Goal: Task Accomplishment & Management: Complete application form

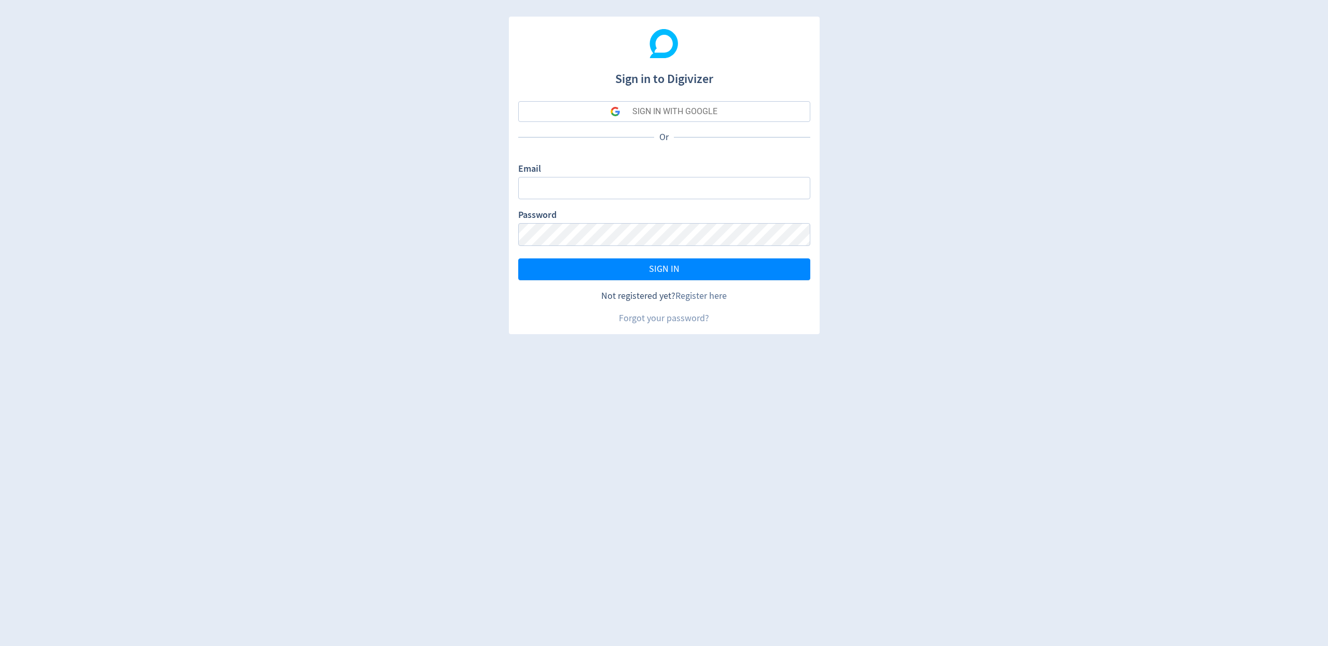
click at [697, 293] on link "Register here" at bounding box center [700, 296] width 51 height 12
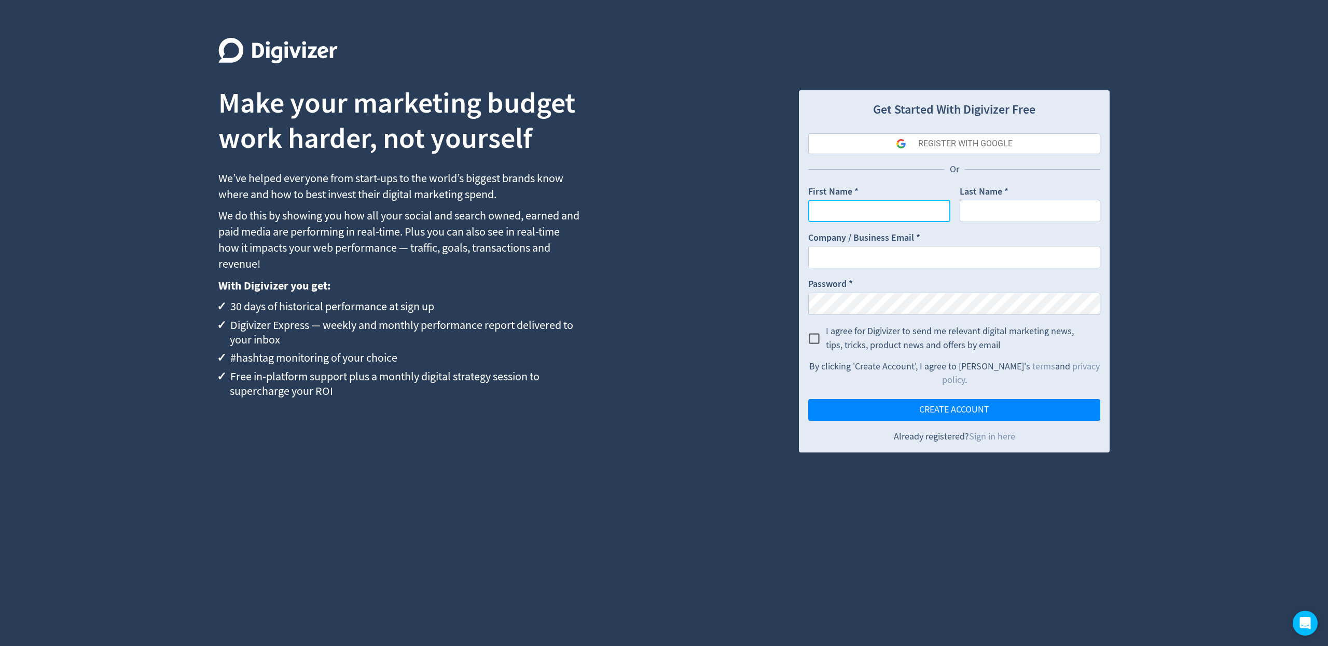
click at [864, 209] on input "First Name *" at bounding box center [879, 211] width 142 height 22
type input "soham"
type input "test"
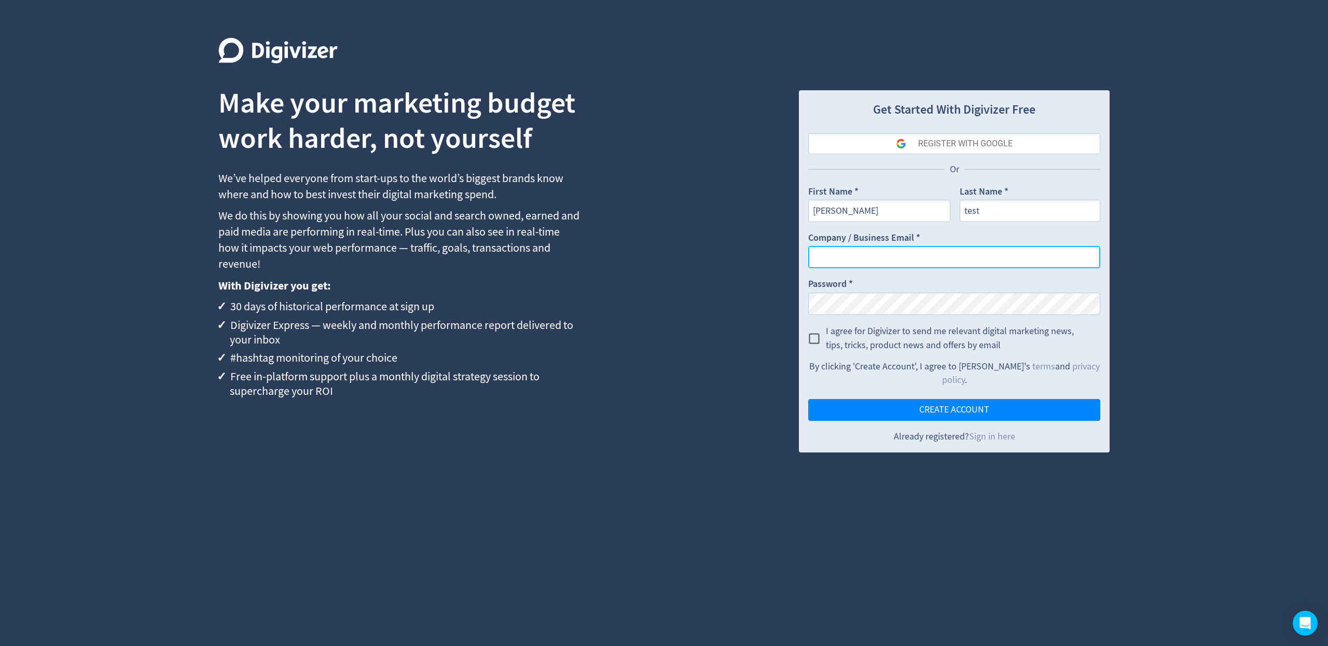
click at [847, 248] on input "Company / Business Email *" at bounding box center [954, 257] width 292 height 22
click at [861, 253] on input "soham.patel@digivizer.com" at bounding box center [954, 257] width 292 height 22
type input "[PERSON_NAME][EMAIL_ADDRESS][PERSON_NAME][DOMAIN_NAME][DOMAIN_NAME]"
click at [810, 342] on input "I agree for Digivizer to send me relevant digital marketing news, tips, tricks,…" at bounding box center [813, 338] width 23 height 23
checkbox input "true"
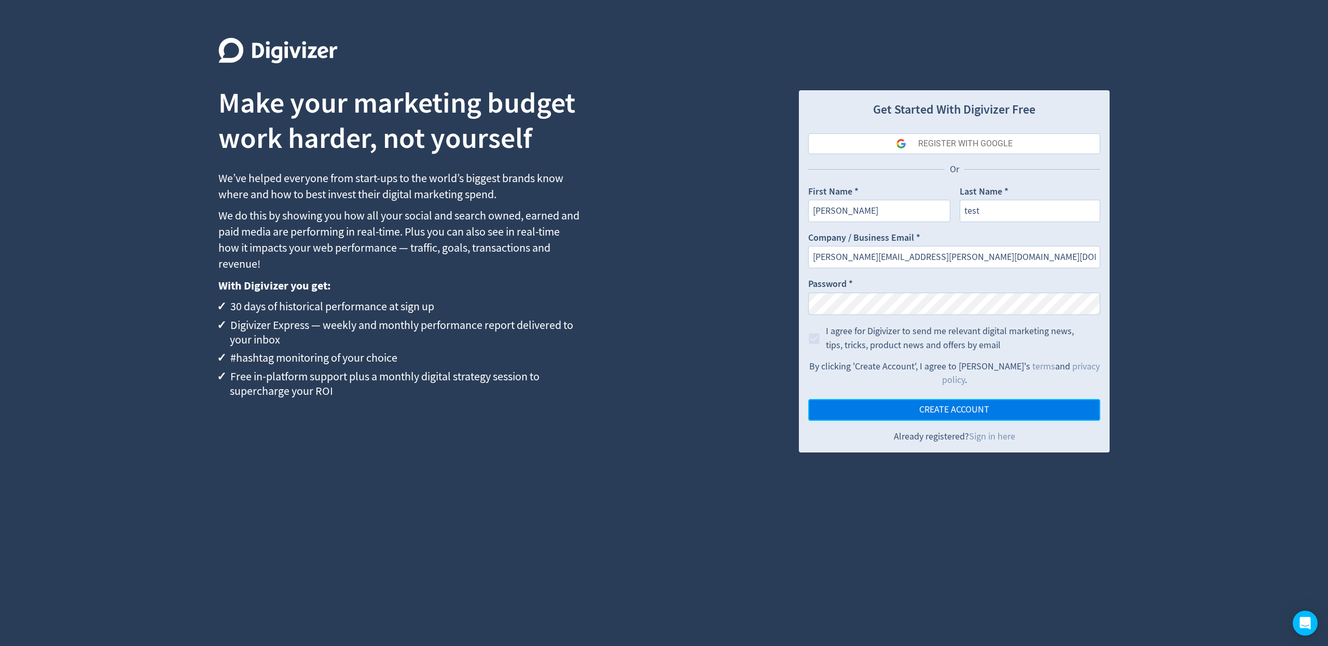
click at [865, 399] on button "CREATE ACCOUNT" at bounding box center [954, 410] width 292 height 22
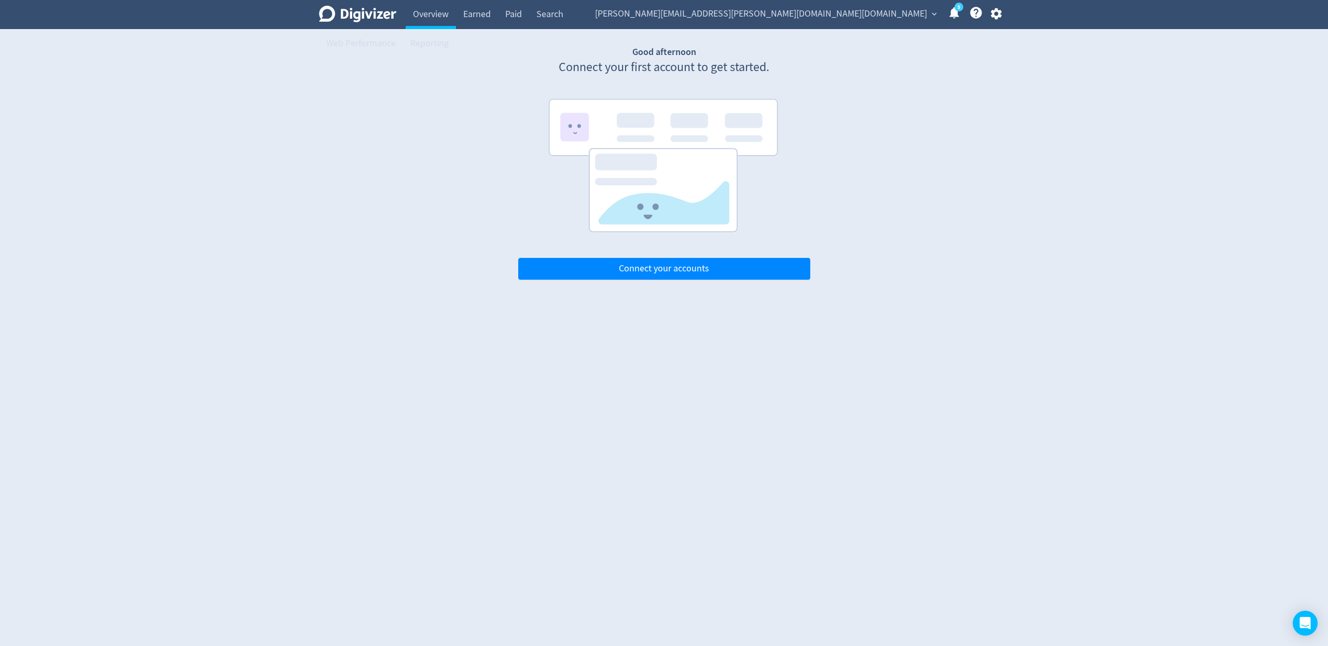
click at [996, 16] on icon "button" at bounding box center [995, 13] width 11 height 11
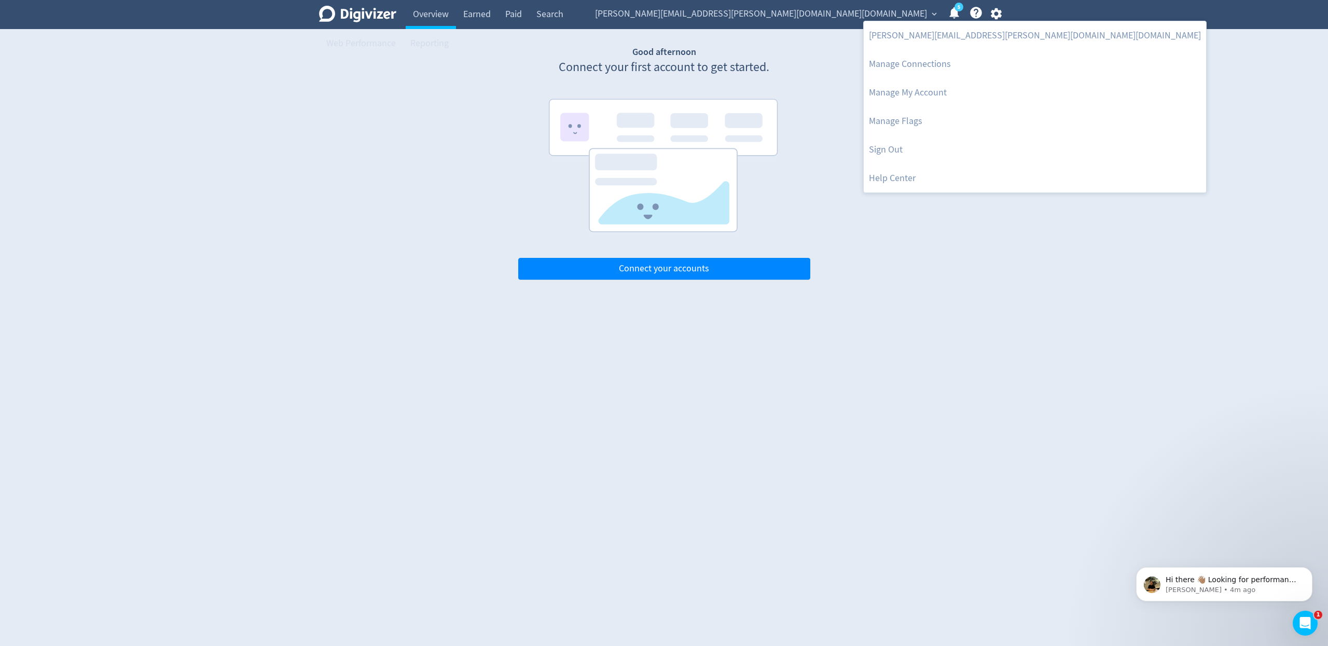
click at [867, 8] on div at bounding box center [664, 323] width 1328 height 646
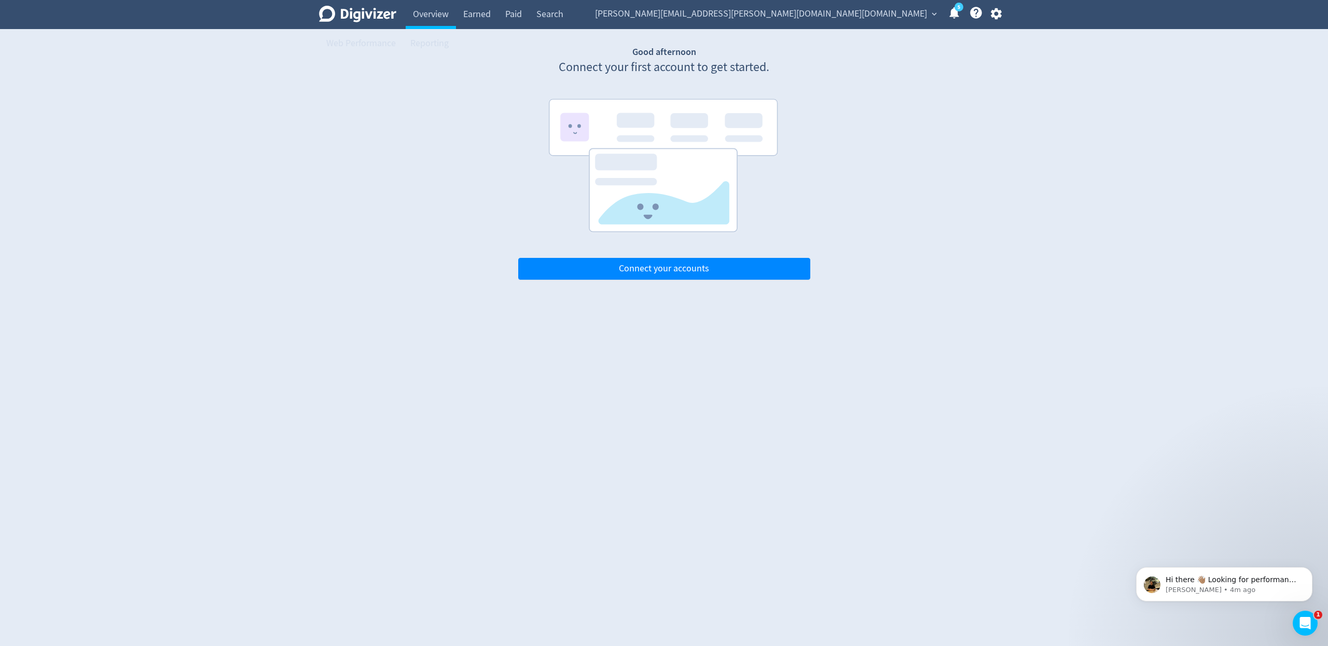
click at [889, 21] on span "[PERSON_NAME][EMAIL_ADDRESS][PERSON_NAME][DOMAIN_NAME][DOMAIN_NAME]" at bounding box center [761, 14] width 332 height 17
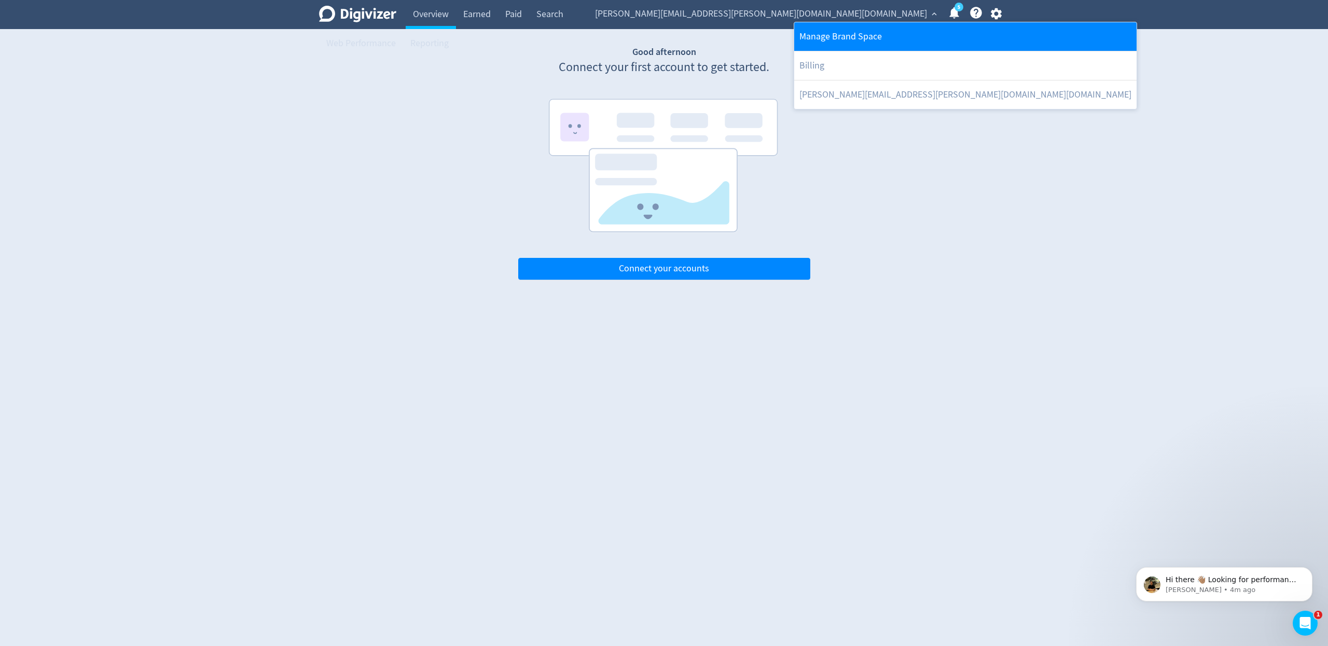
click at [895, 41] on link "Manage Brand Space" at bounding box center [965, 36] width 342 height 29
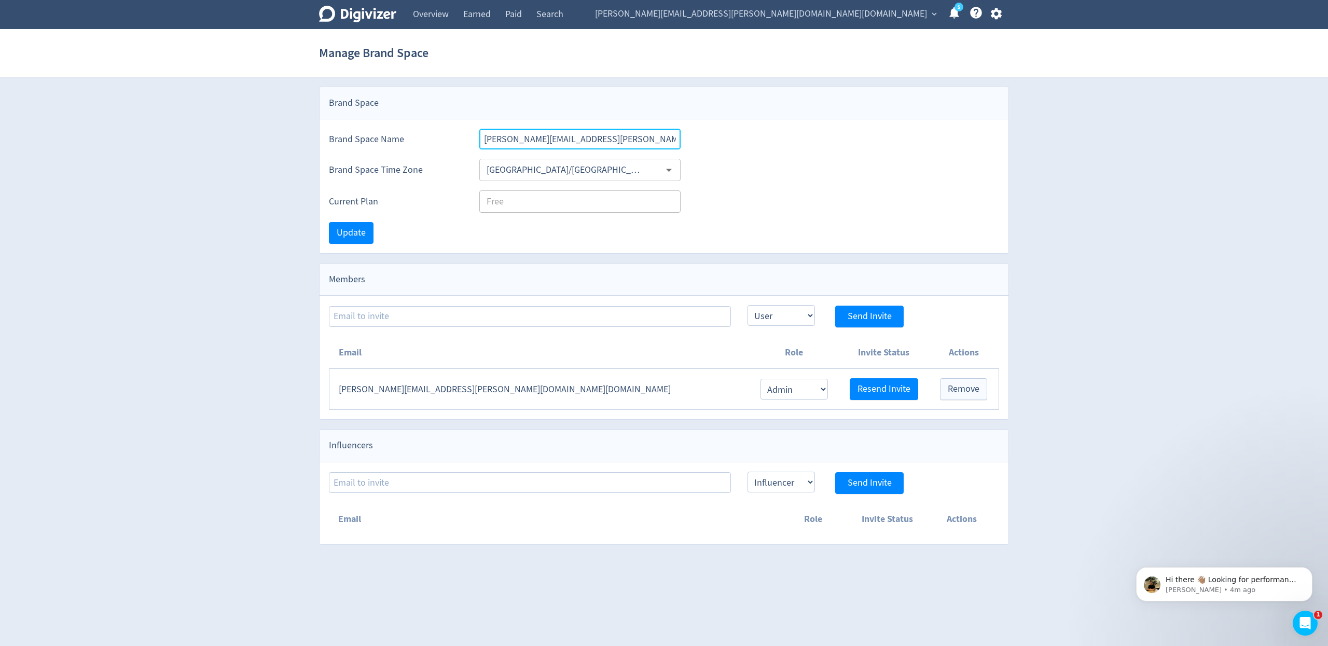
click at [580, 129] on input "[PERSON_NAME][EMAIL_ADDRESS][PERSON_NAME][DOMAIN_NAME][DOMAIN_NAME]" at bounding box center [579, 139] width 201 height 21
click at [422, 17] on link "Overview" at bounding box center [431, 14] width 50 height 29
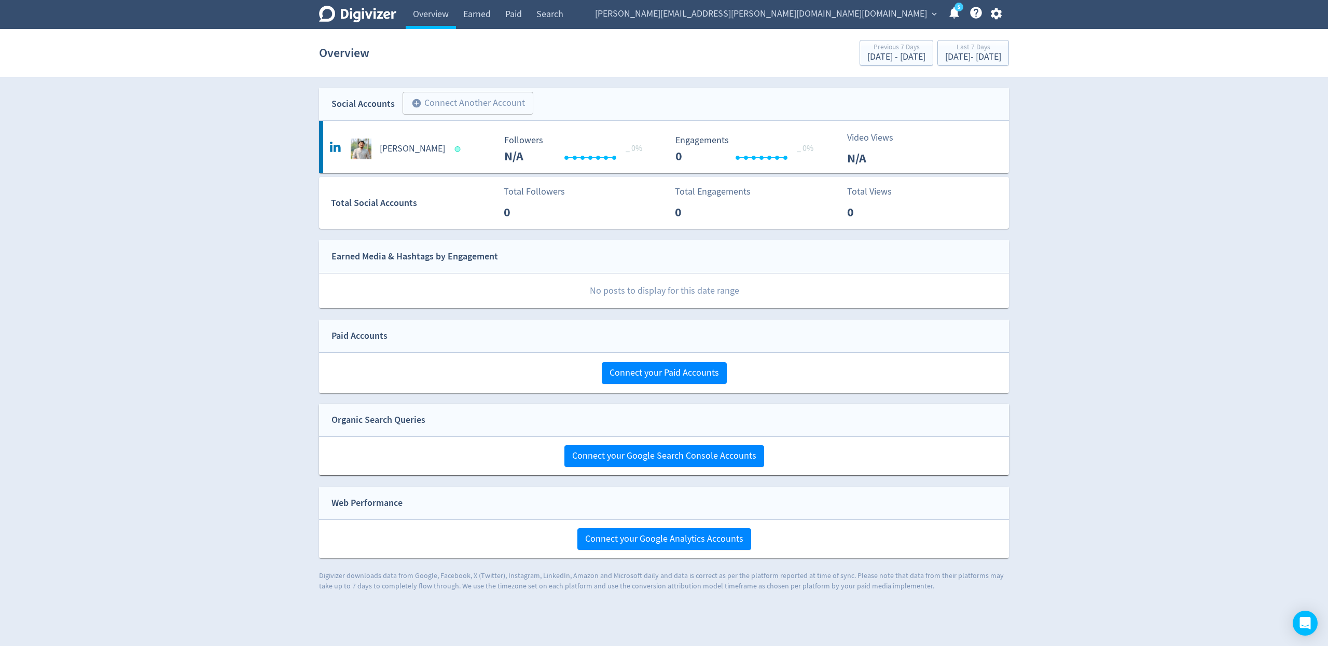
drag, startPoint x: 1136, startPoint y: 130, endPoint x: 1001, endPoint y: 94, distance: 139.5
click at [1139, 127] on div "Digivizer Logo [PERSON_NAME] Logo Overview Earned Paid Search Web Performance R…" at bounding box center [664, 295] width 1328 height 591
